Goal: Answer question/provide support

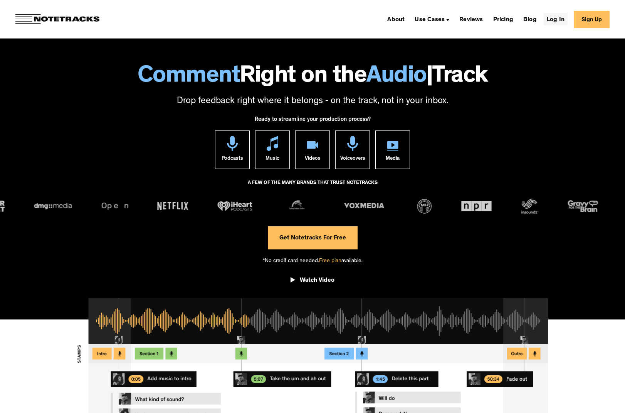
click at [567, 20] on link "Log In" at bounding box center [555, 19] width 24 height 12
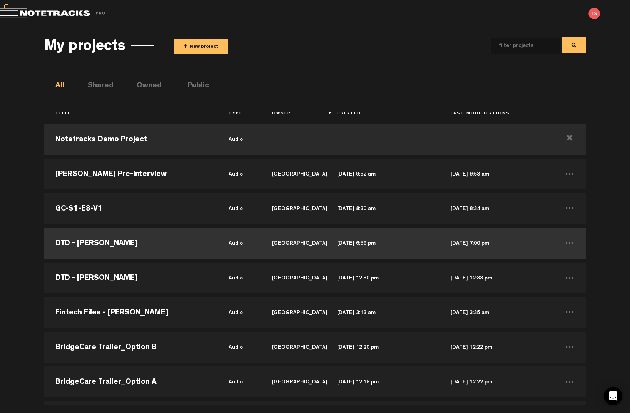
click at [90, 250] on td "DTD - [PERSON_NAME]" at bounding box center [131, 243] width 174 height 35
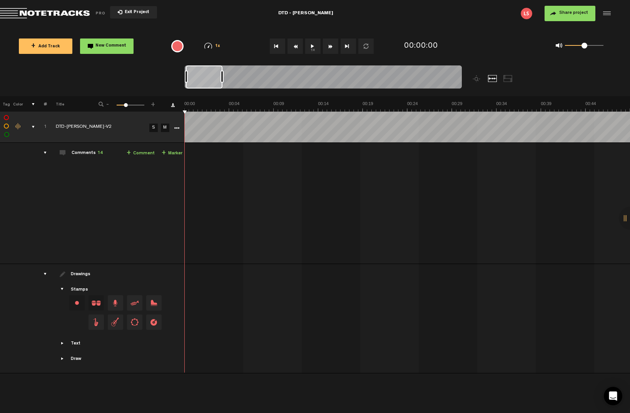
drag, startPoint x: 195, startPoint y: 77, endPoint x: 241, endPoint y: 80, distance: 45.5
click at [224, 80] on div at bounding box center [222, 76] width 3 height 12
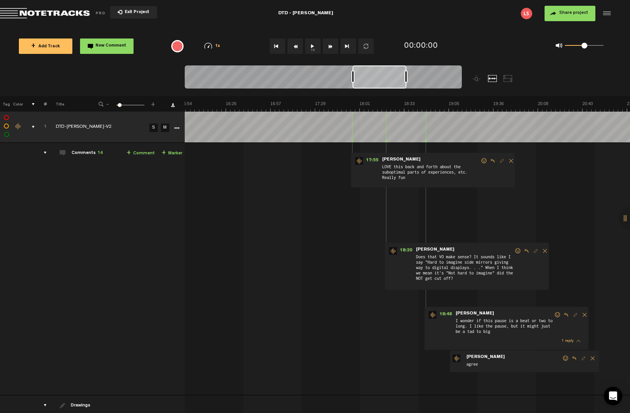
scroll to position [0, 1344]
drag, startPoint x: 213, startPoint y: 76, endPoint x: 380, endPoint y: 77, distance: 167.1
click at [380, 77] on div at bounding box center [380, 76] width 54 height 23
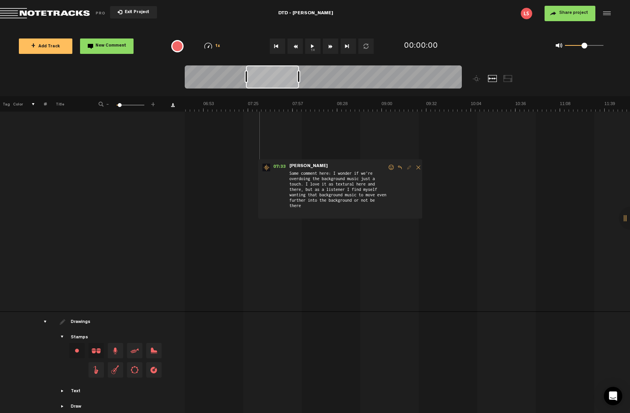
scroll to position [0, 0]
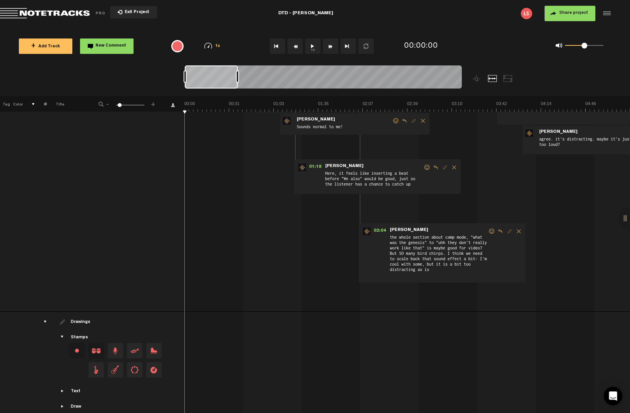
drag, startPoint x: 380, startPoint y: 79, endPoint x: 170, endPoint y: 89, distance: 209.7
click at [170, 89] on nt-zoom-navigation-bar at bounding box center [315, 80] width 630 height 31
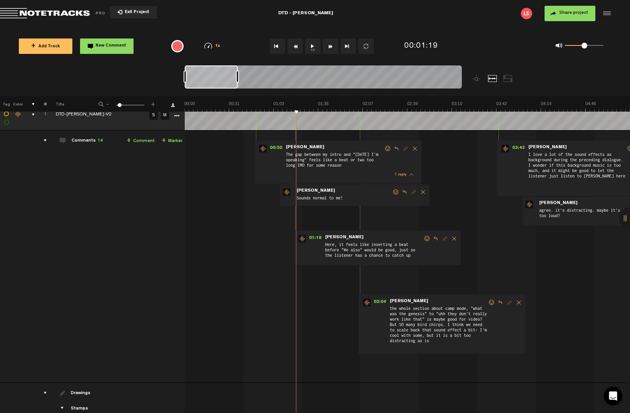
scroll to position [4, 0]
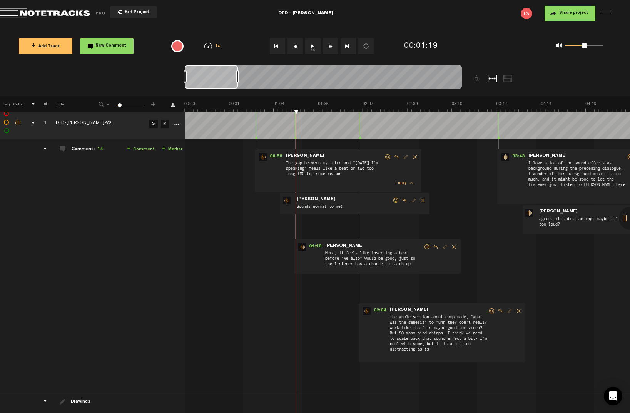
click at [323, 296] on div "00:50 - • : "The gap between my intro and "[DATE] I'm speaking" feels like a be…" at bounding box center [408, 268] width 445 height 246
click at [268, 254] on div "00:50 - • : "The gap between my intro and "[DATE] I'm speaking" feels like a be…" at bounding box center [408, 268] width 445 height 246
click at [362, 198] on form "Sounds normal to me!" at bounding box center [344, 204] width 96 height 15
click at [355, 201] on form "Sounds normal to me!" at bounding box center [344, 204] width 96 height 15
click at [317, 207] on span "Sounds normal to me!" at bounding box center [344, 207] width 96 height 8
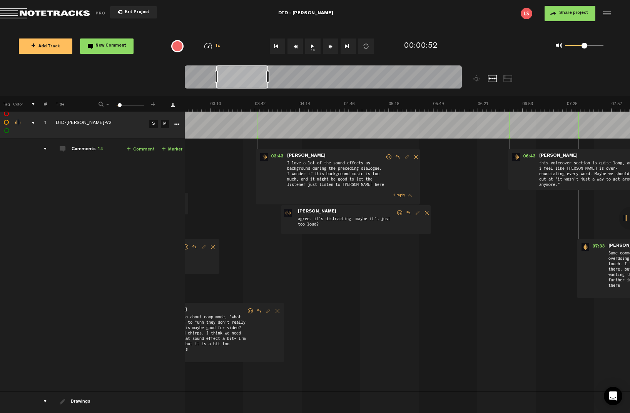
scroll to position [0, 241]
drag, startPoint x: 204, startPoint y: 81, endPoint x: 235, endPoint y: 82, distance: 31.2
click at [235, 82] on div at bounding box center [242, 76] width 52 height 23
click at [311, 49] on button "1x" at bounding box center [312, 46] width 15 height 15
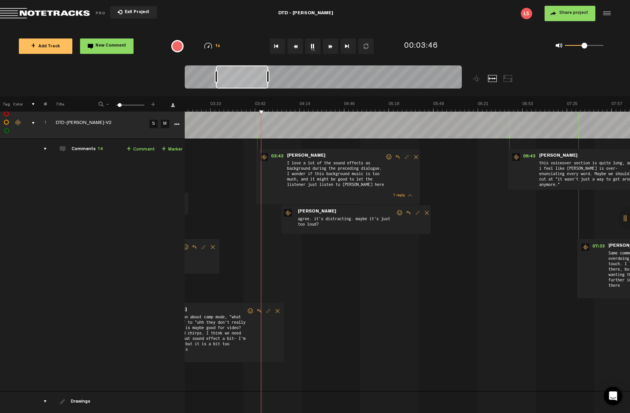
click at [313, 50] on button "1x" at bounding box center [312, 46] width 15 height 15
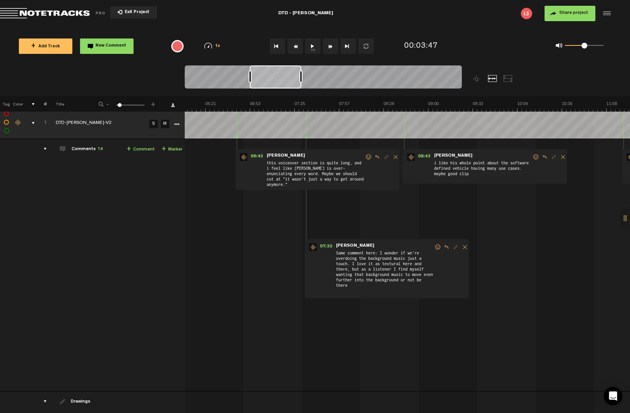
scroll to position [0, 514]
drag, startPoint x: 241, startPoint y: 81, endPoint x: 275, endPoint y: 82, distance: 33.9
click at [275, 82] on div at bounding box center [276, 76] width 52 height 23
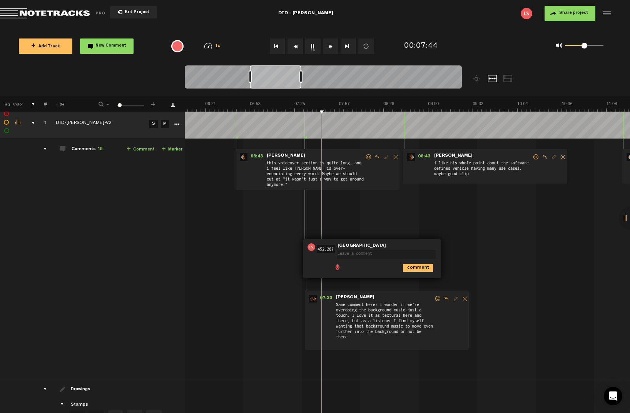
click at [312, 45] on button "1x" at bounding box center [312, 46] width 15 height 15
click at [313, 48] on button "1x" at bounding box center [312, 46] width 15 height 15
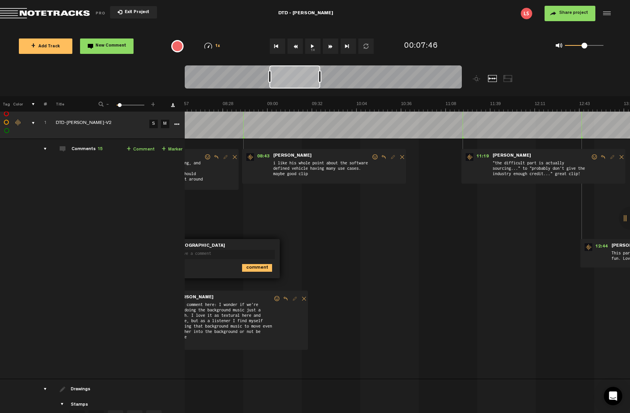
scroll to position [0, 594]
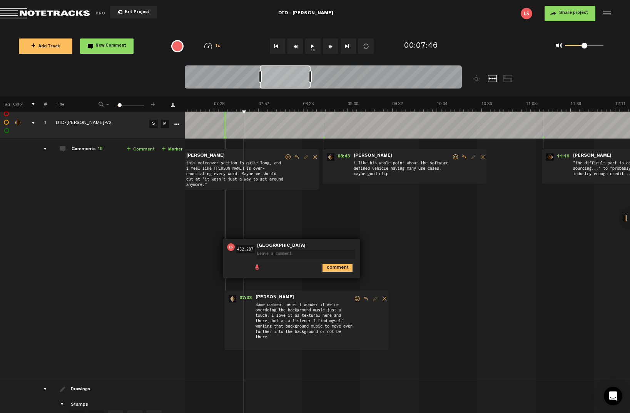
drag, startPoint x: 281, startPoint y: 80, endPoint x: 291, endPoint y: 91, distance: 14.7
click at [291, 91] on div at bounding box center [323, 78] width 277 height 26
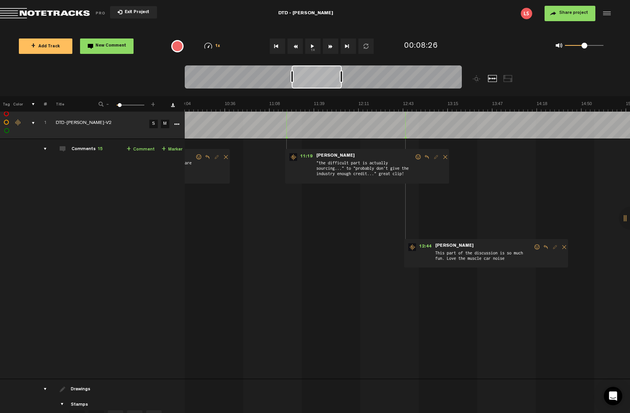
scroll to position [0, 851]
drag, startPoint x: 296, startPoint y: 83, endPoint x: 328, endPoint y: 88, distance: 32.4
click at [328, 88] on div at bounding box center [317, 76] width 50 height 23
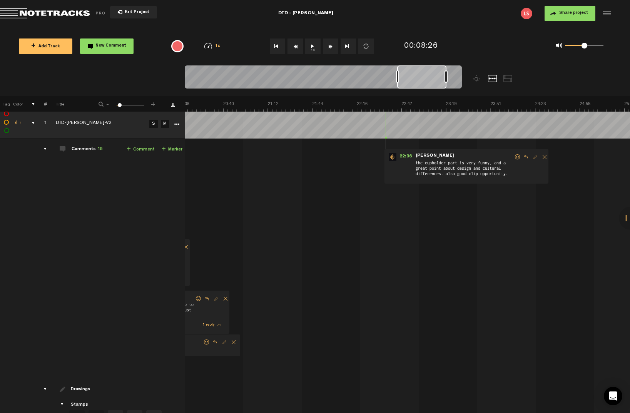
scroll to position [0, 1486]
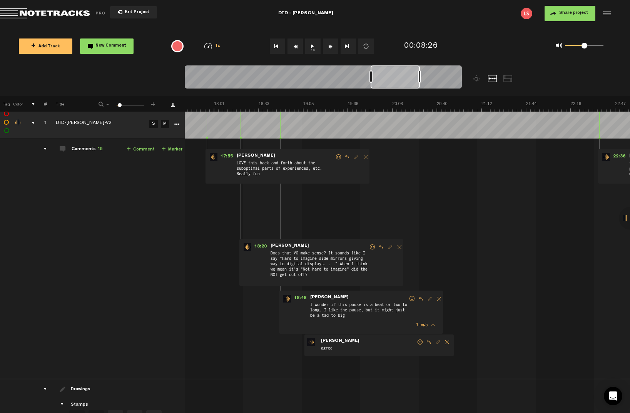
drag, startPoint x: 327, startPoint y: 88, endPoint x: 406, endPoint y: 95, distance: 79.3
click at [406, 95] on div at bounding box center [358, 80] width 347 height 31
click at [241, 129] on div at bounding box center [241, 123] width 0 height 31
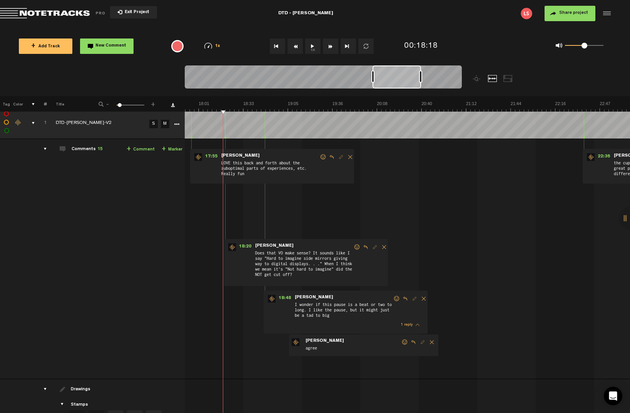
scroll to position [0, 1495]
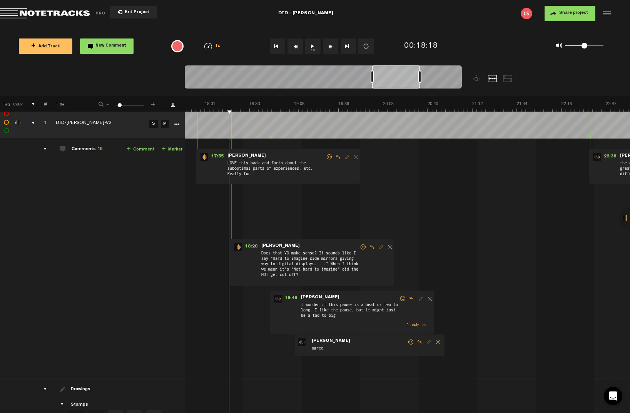
click at [404, 85] on div at bounding box center [396, 76] width 49 height 23
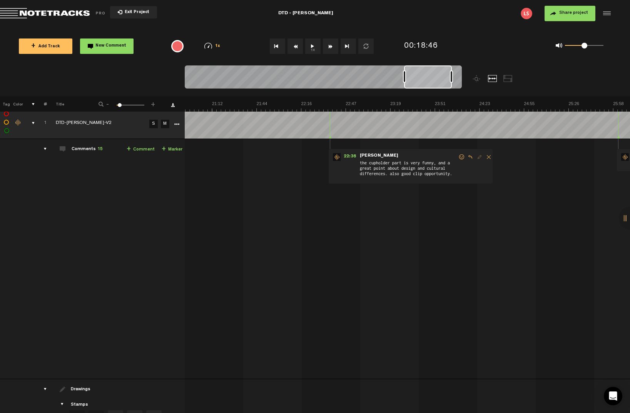
scroll to position [0, 1842]
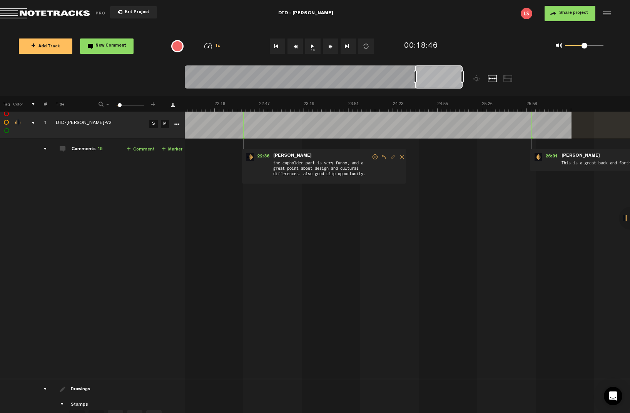
drag, startPoint x: 384, startPoint y: 76, endPoint x: 438, endPoint y: 77, distance: 54.3
click at [438, 77] on div at bounding box center [439, 76] width 48 height 23
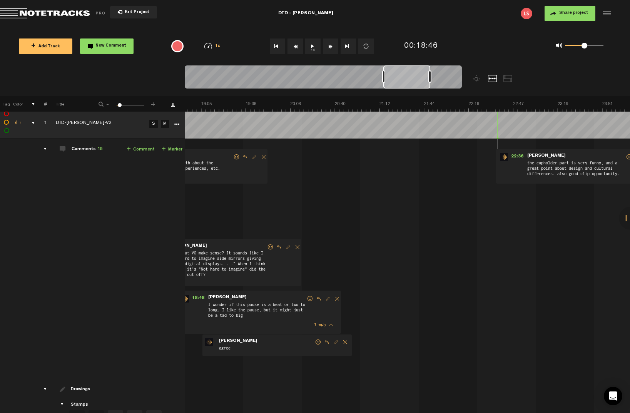
scroll to position [0, 1591]
drag, startPoint x: 447, startPoint y: 81, endPoint x: 416, endPoint y: 80, distance: 31.2
click at [416, 80] on div at bounding box center [406, 76] width 47 height 23
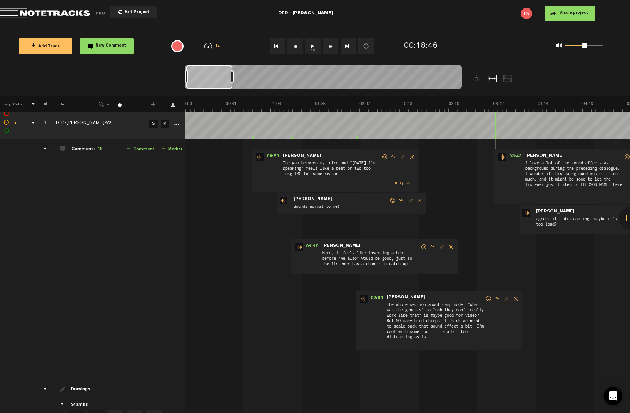
scroll to position [0, 0]
drag, startPoint x: 414, startPoint y: 82, endPoint x: 205, endPoint y: 85, distance: 209.1
click at [205, 85] on div at bounding box center [208, 76] width 46 height 23
drag, startPoint x: 201, startPoint y: 80, endPoint x: 190, endPoint y: 86, distance: 12.8
click at [190, 86] on div at bounding box center [207, 76] width 45 height 23
